Goal: Task Accomplishment & Management: Use online tool/utility

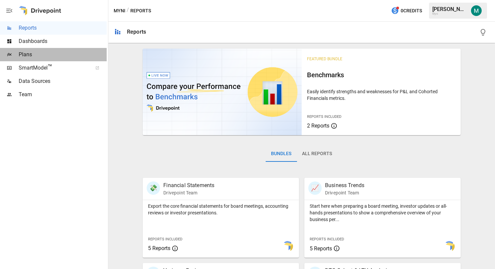
click at [25, 56] on span "Plans" at bounding box center [63, 55] width 88 height 8
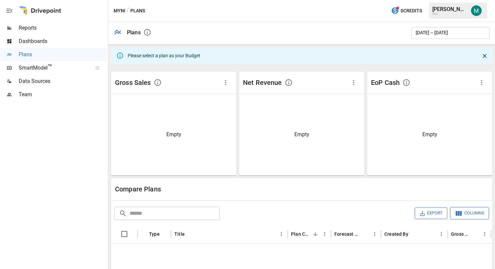
click at [144, 55] on div "Please select a plan as your Budget" at bounding box center [164, 56] width 73 height 12
